Goal: Navigation & Orientation: Find specific page/section

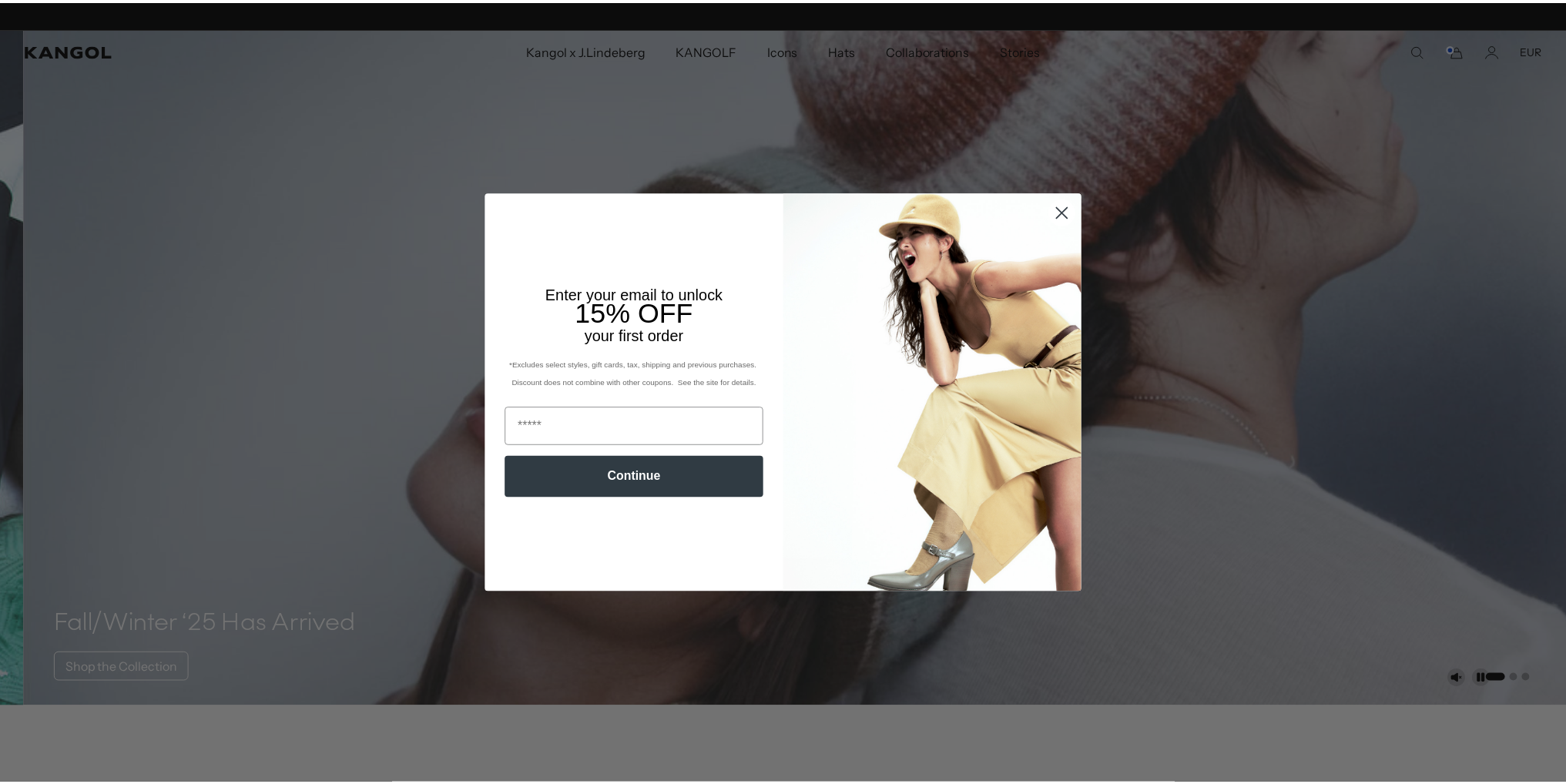
scroll to position [0, 317]
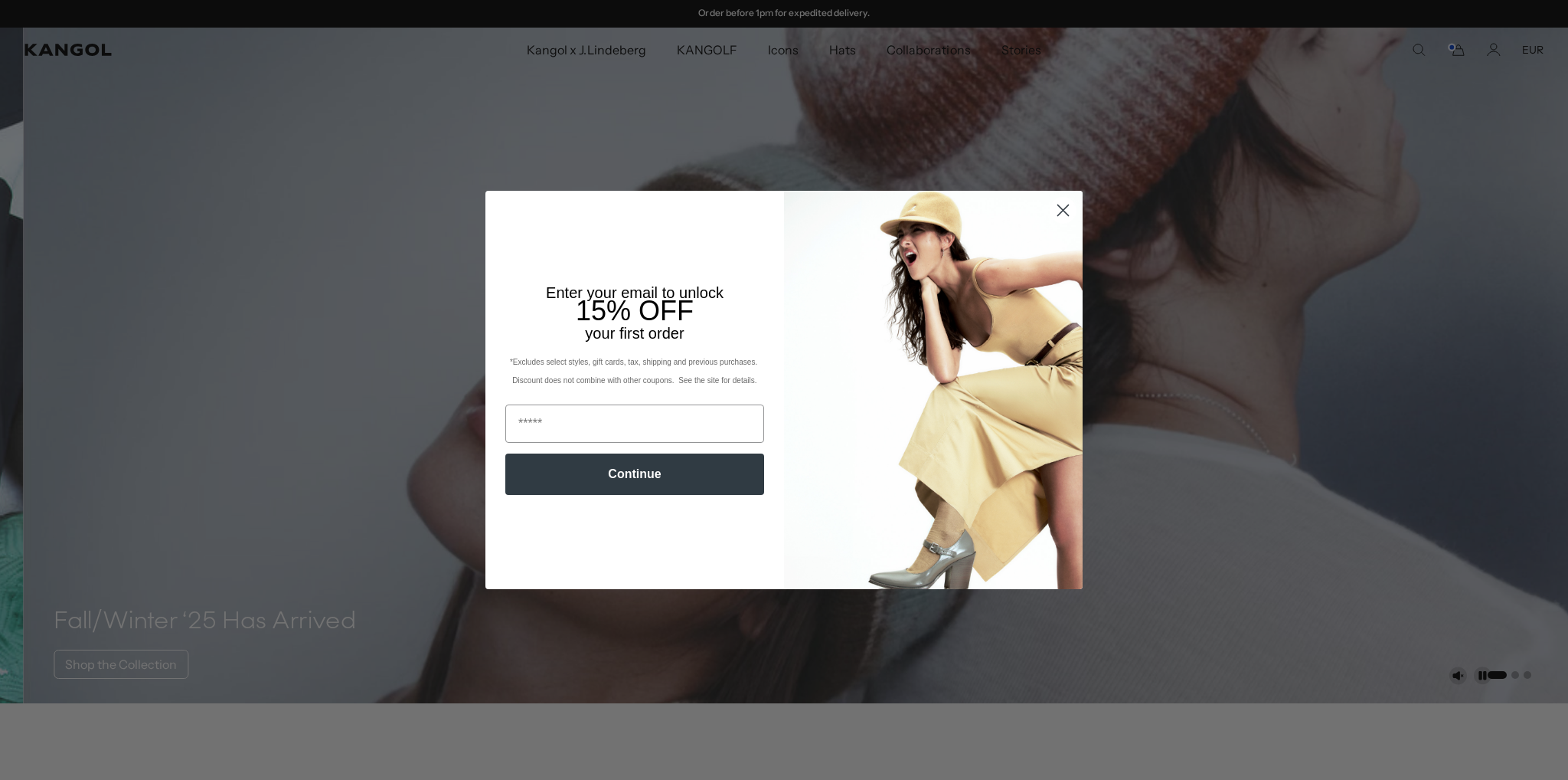
click at [1060, 217] on circle "Close dialog" at bounding box center [1063, 210] width 26 height 26
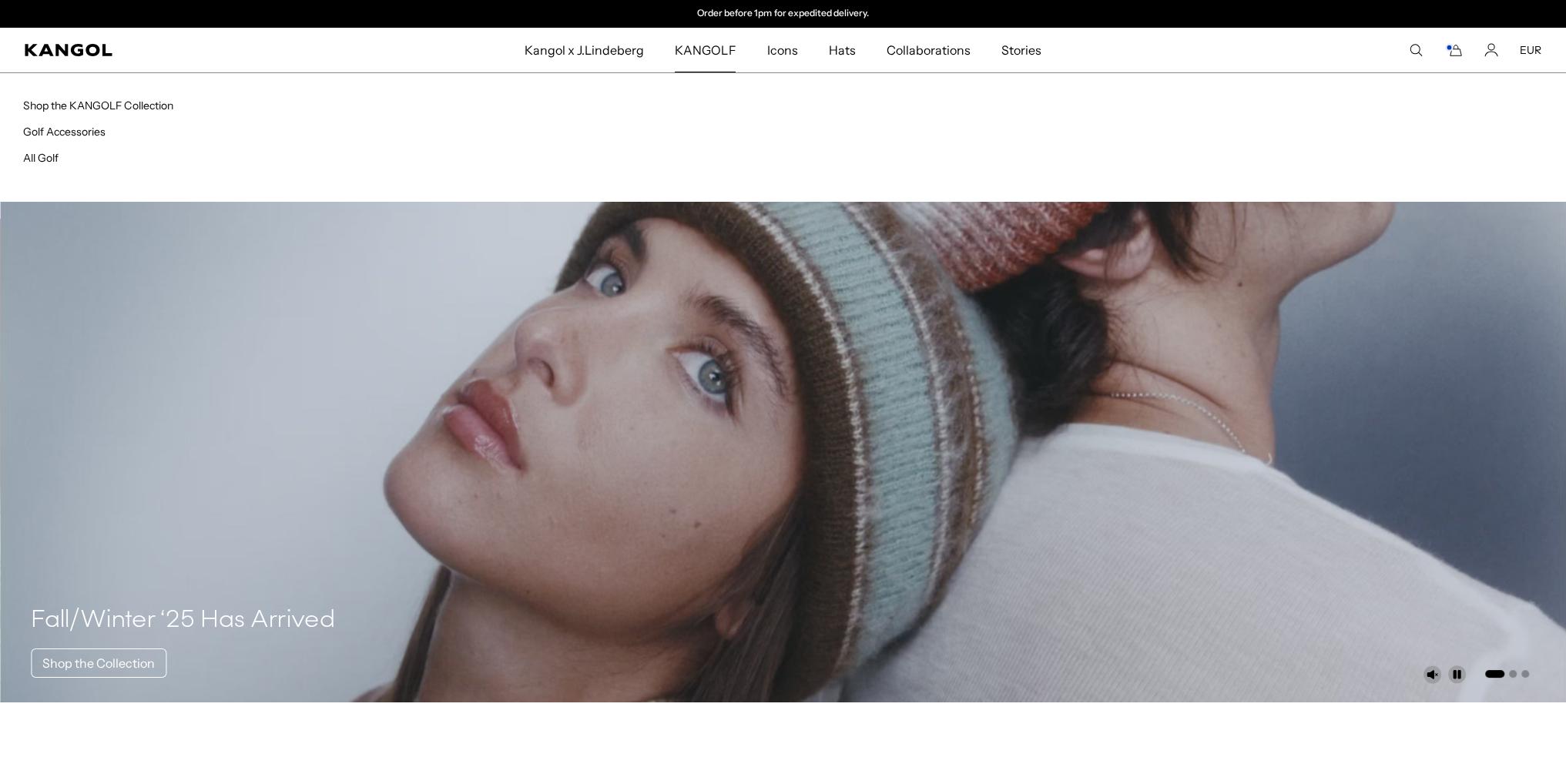
scroll to position [0, 0]
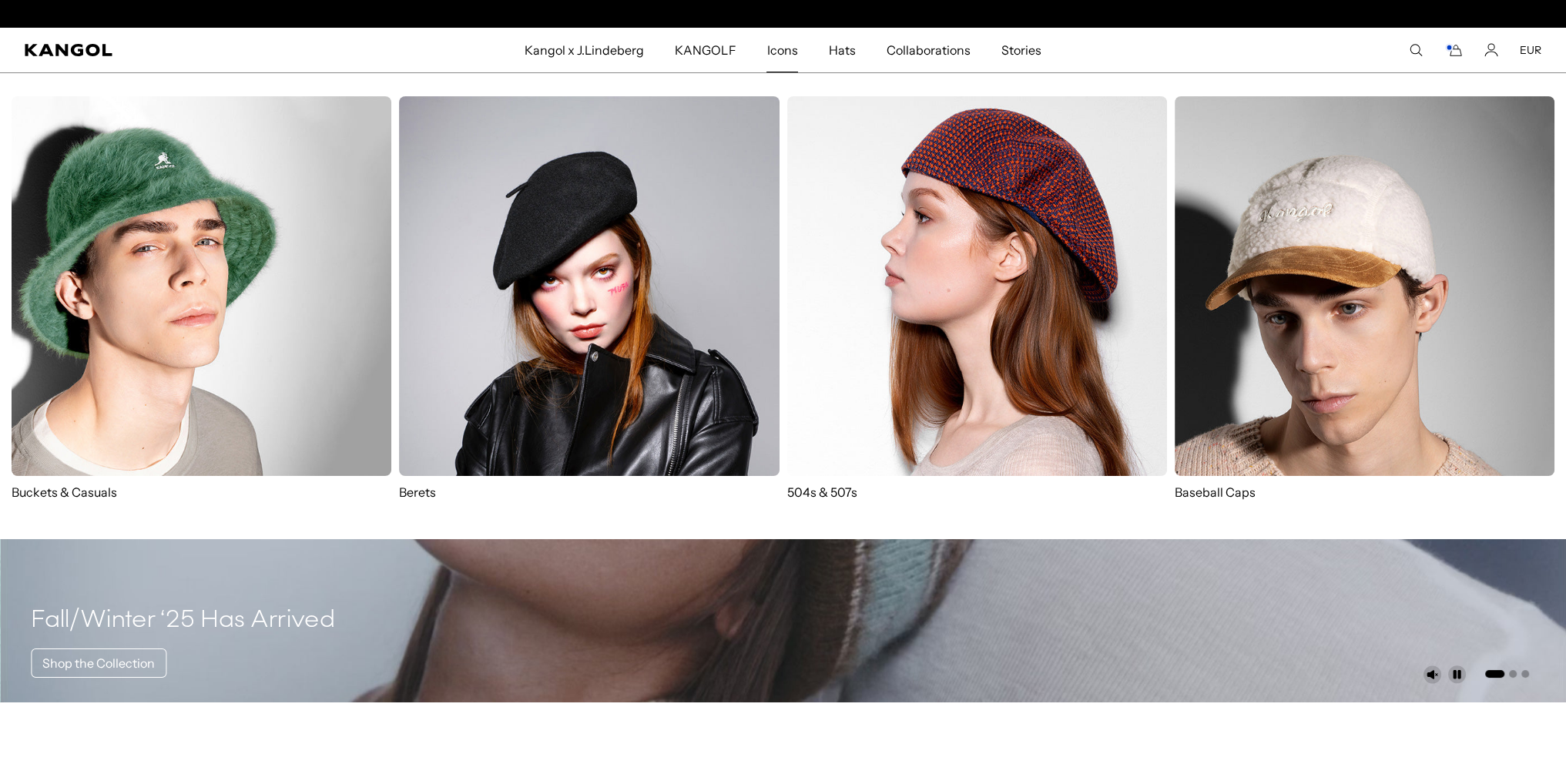
click at [774, 52] on span "Icons" at bounding box center [782, 50] width 31 height 45
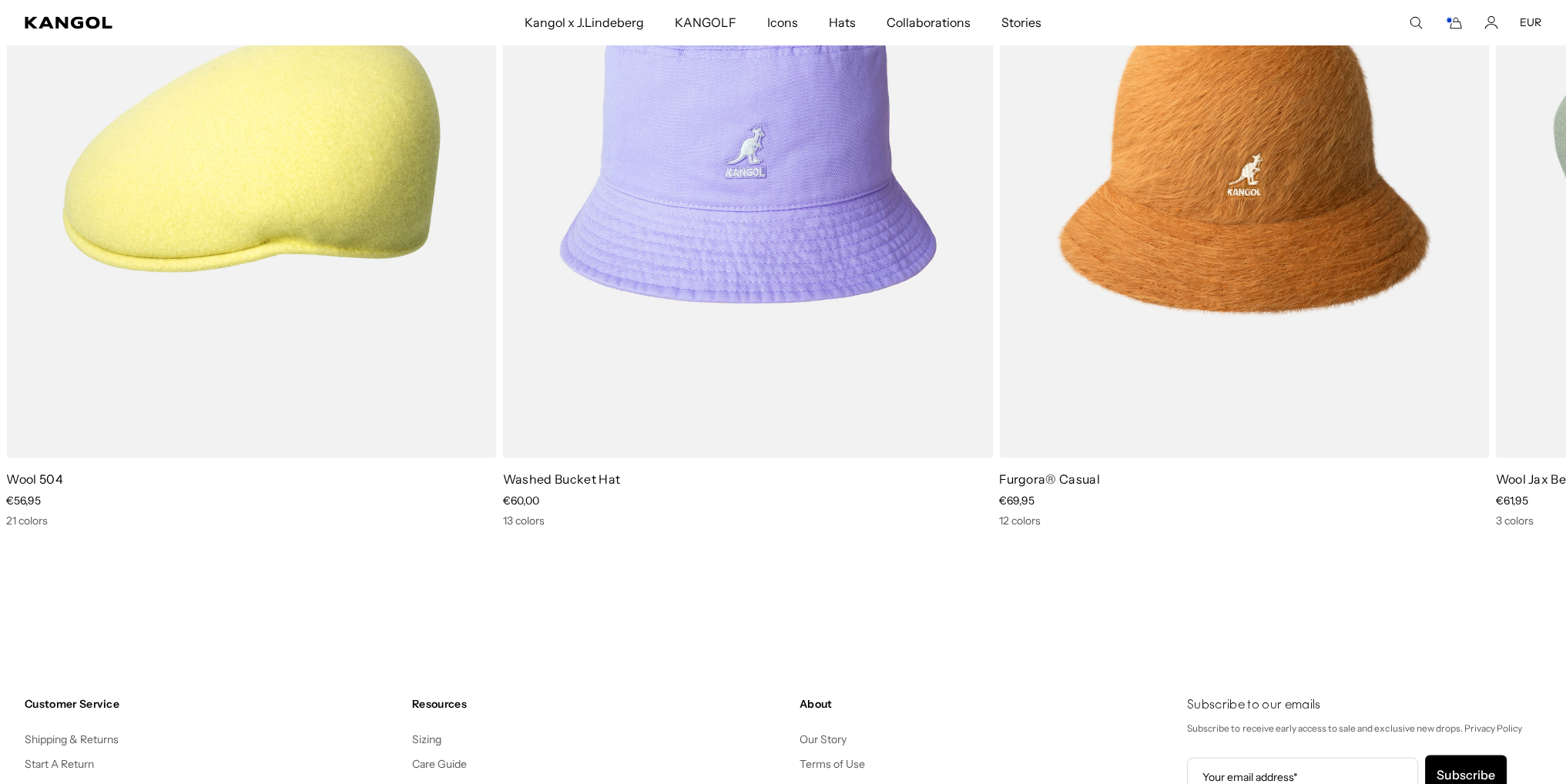
scroll to position [0, 317]
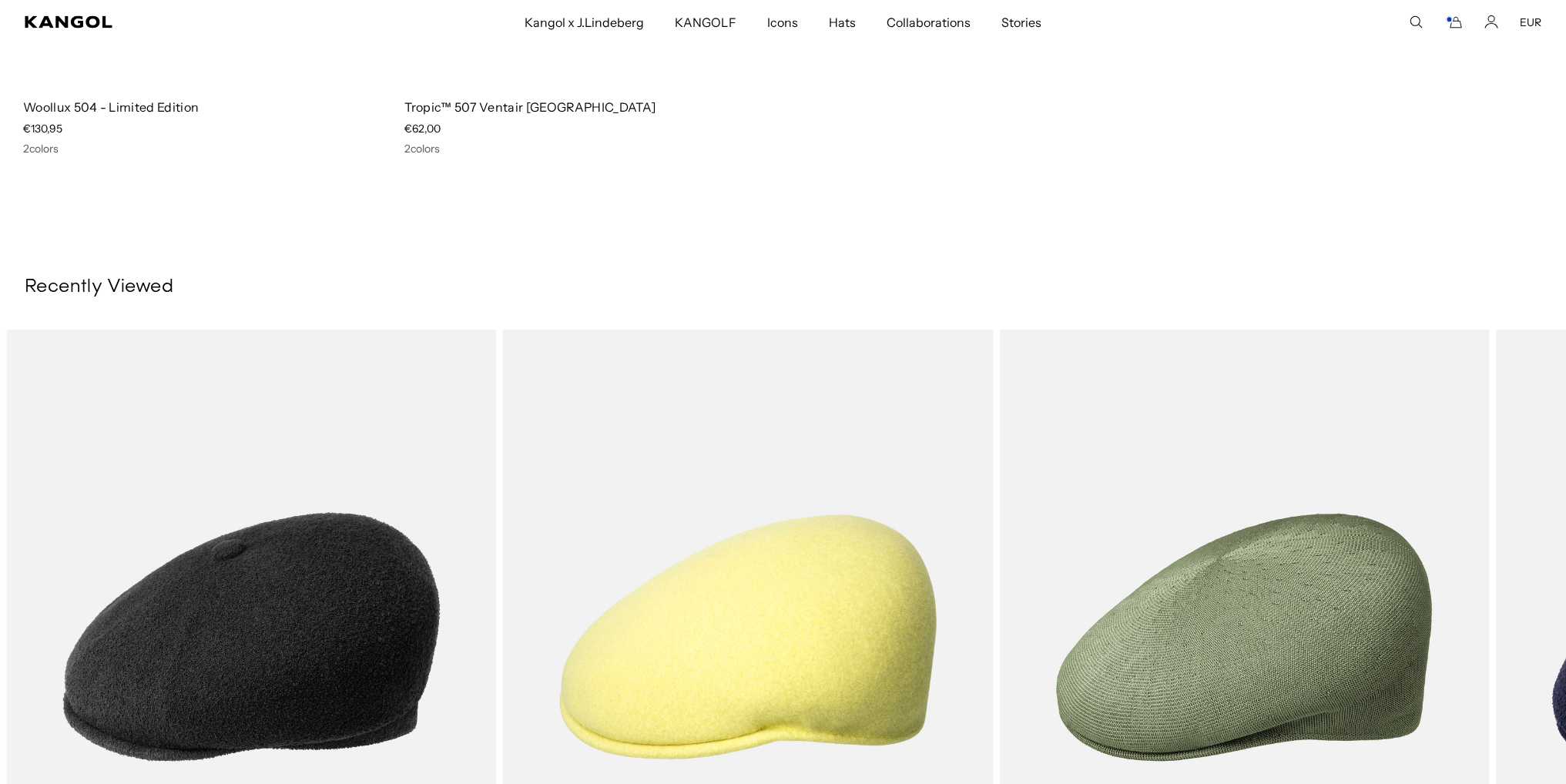
scroll to position [0, 317]
